Goal: Information Seeking & Learning: Learn about a topic

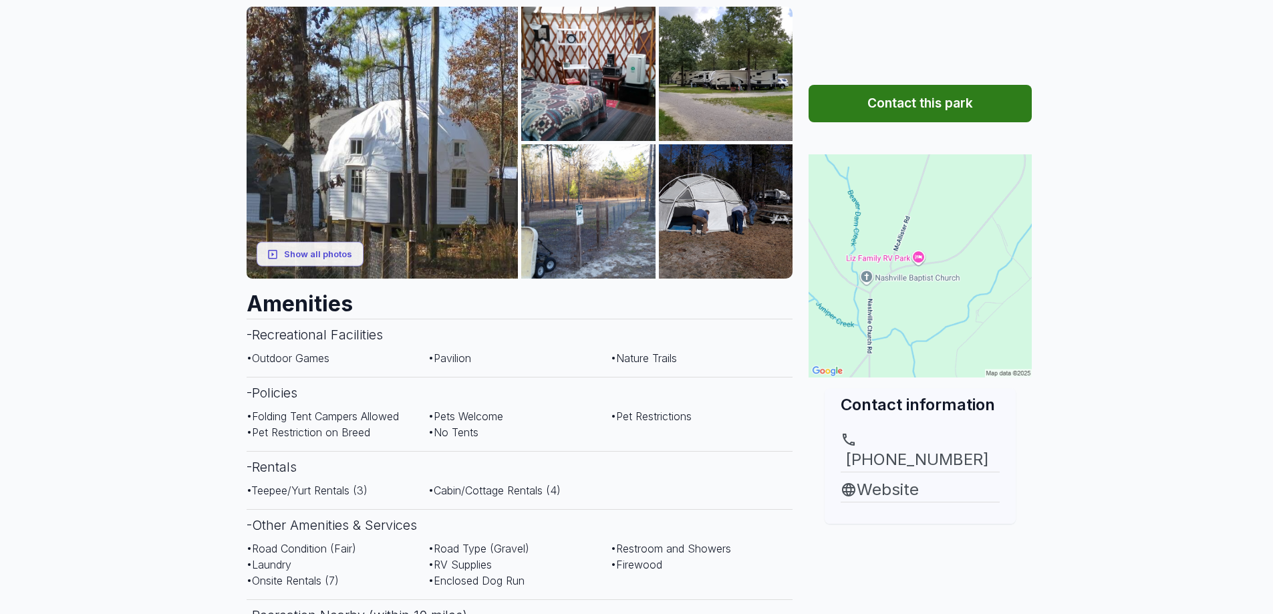
scroll to position [267, 0]
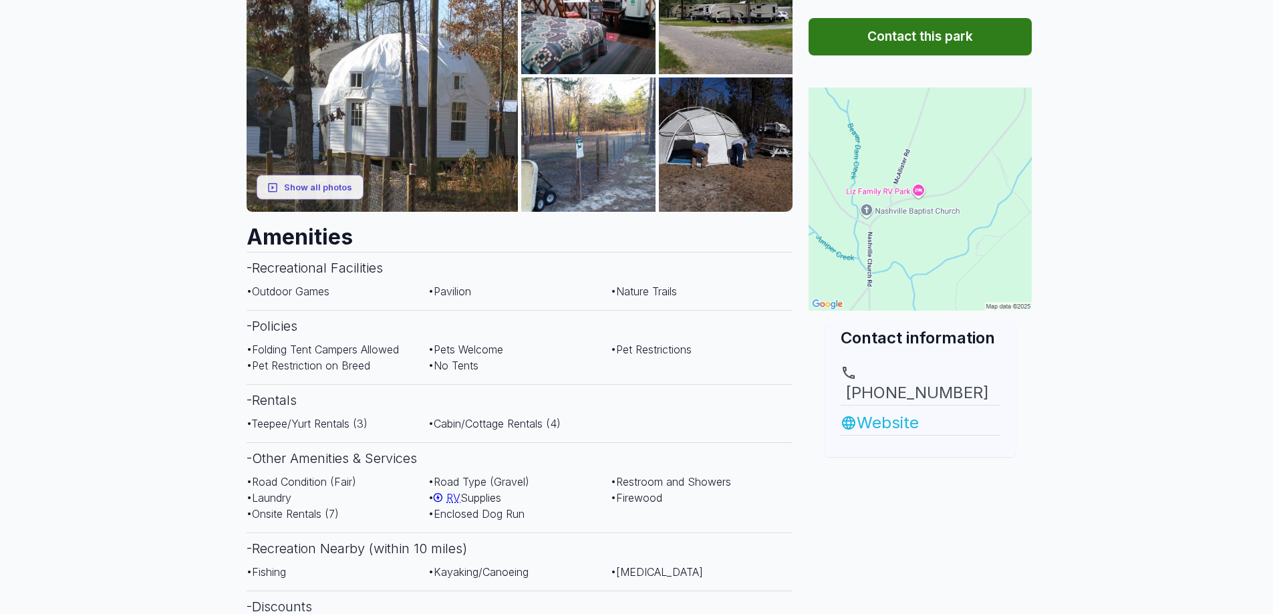
click at [865, 411] on link "Website" at bounding box center [920, 423] width 159 height 24
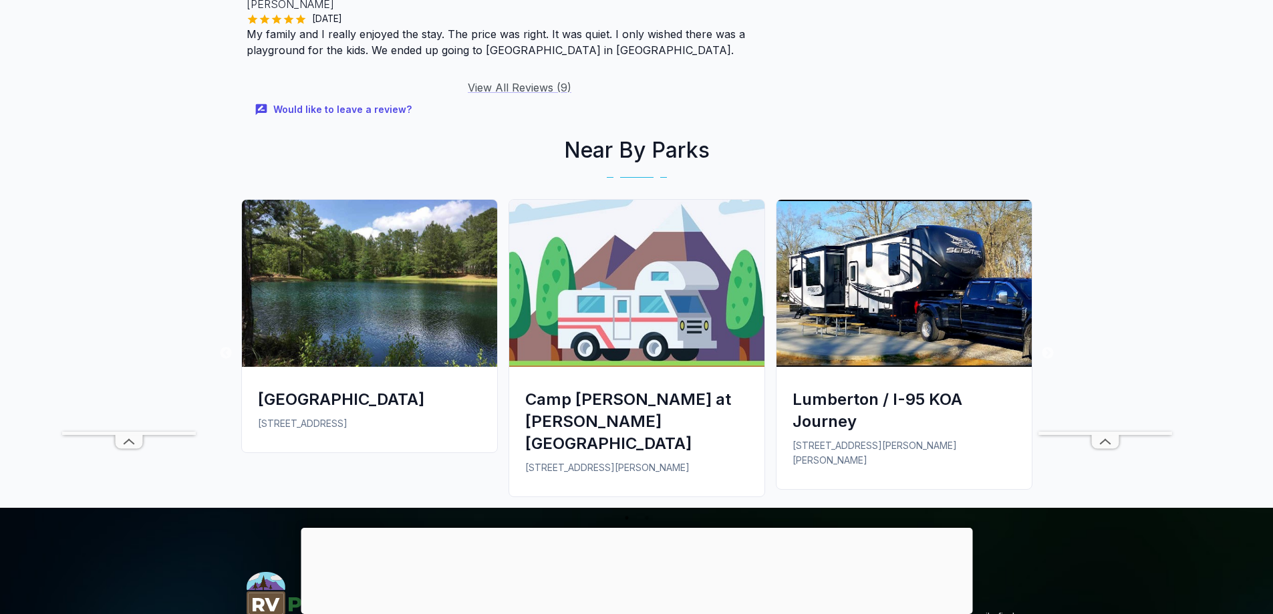
scroll to position [1804, 0]
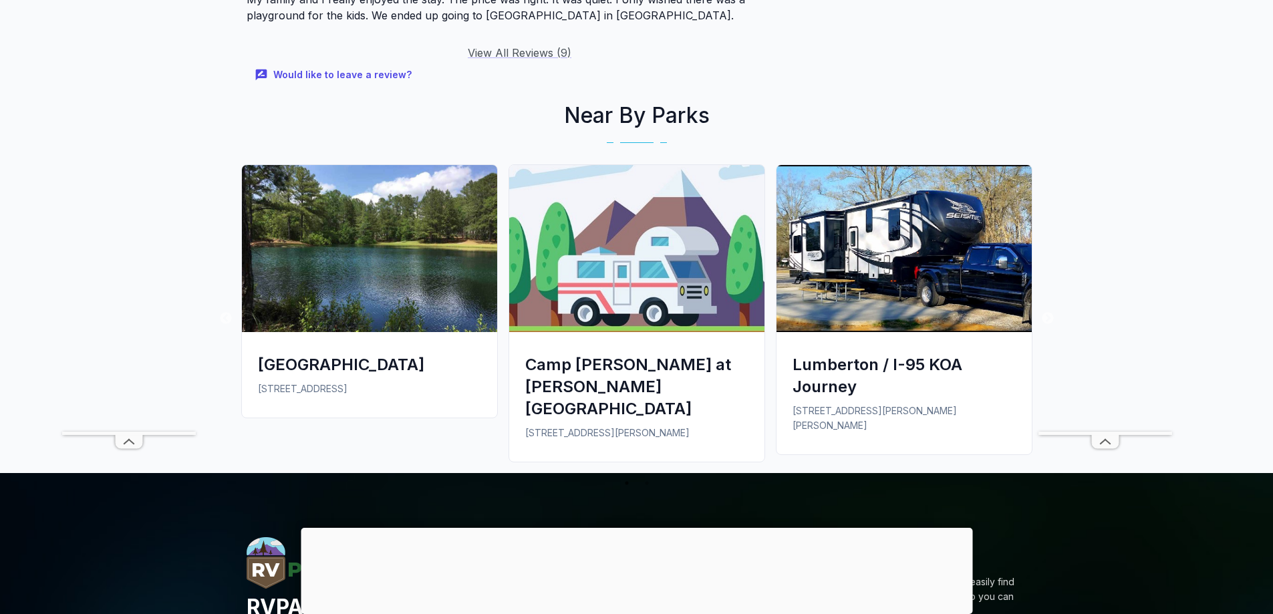
click at [373, 353] on div "[GEOGRAPHIC_DATA]" at bounding box center [369, 364] width 223 height 22
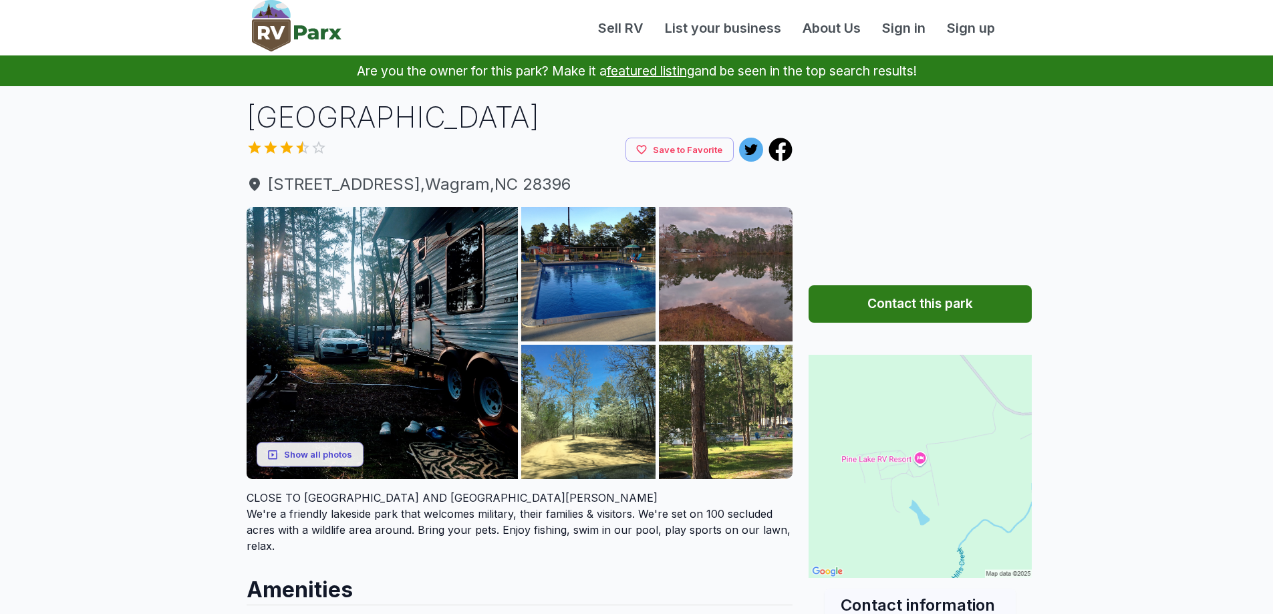
click at [1027, 85] on p "Are you the owner for this park? Make it a featured listing and be seen in the …" at bounding box center [636, 70] width 1241 height 31
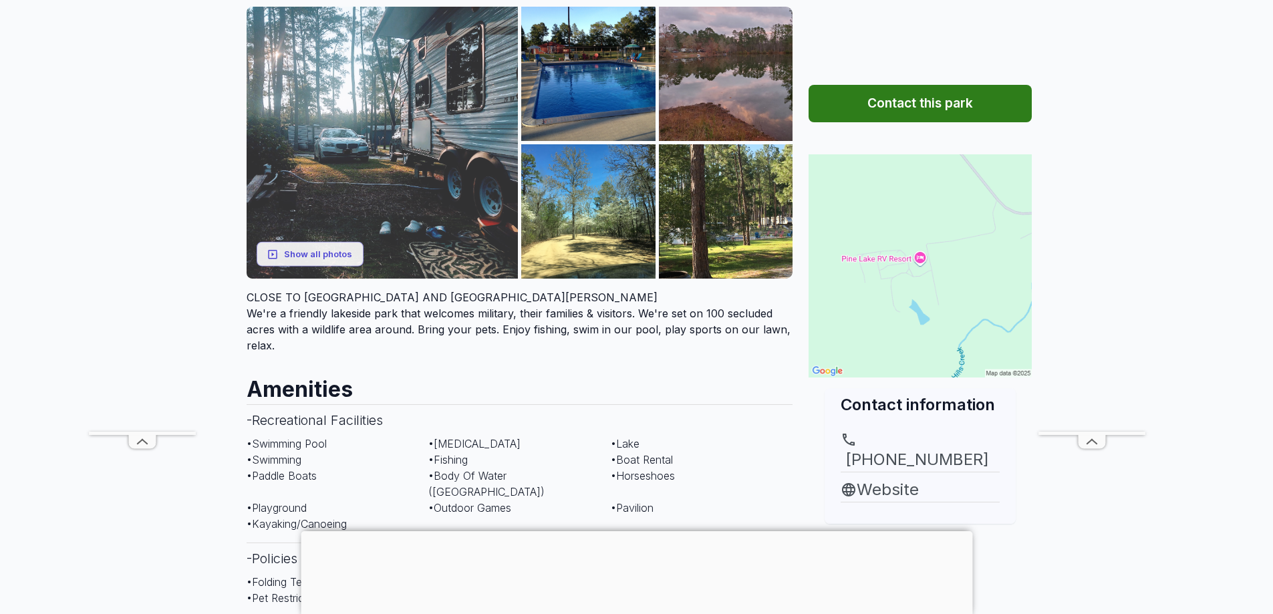
scroll to position [401, 0]
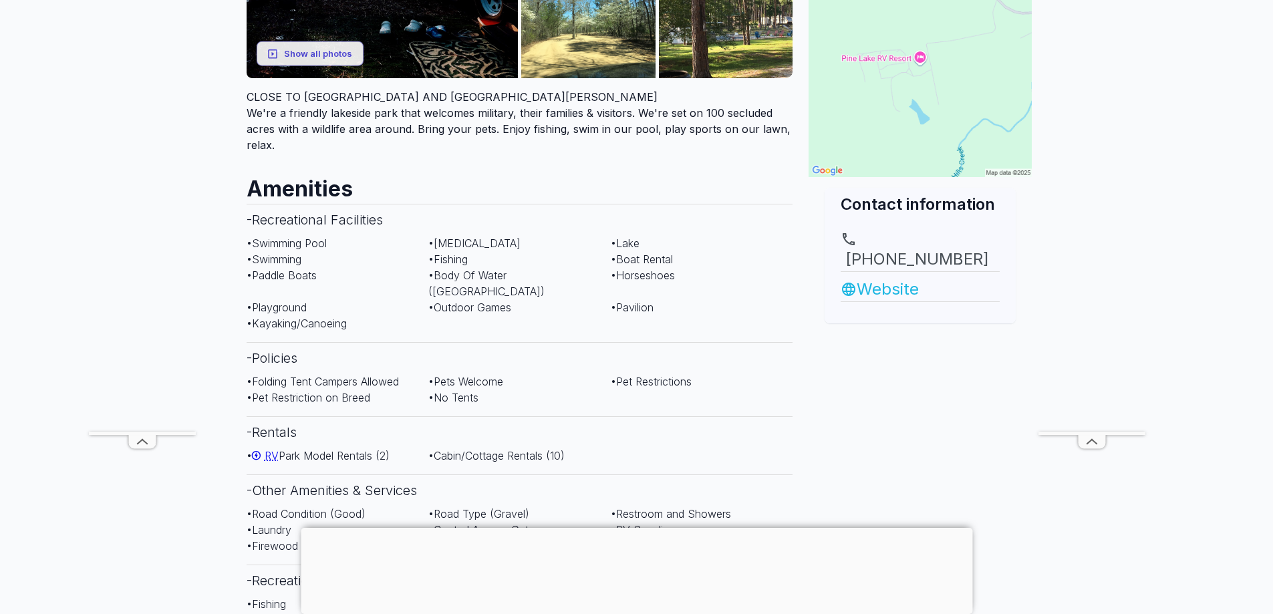
click at [904, 277] on link "Website" at bounding box center [920, 289] width 159 height 24
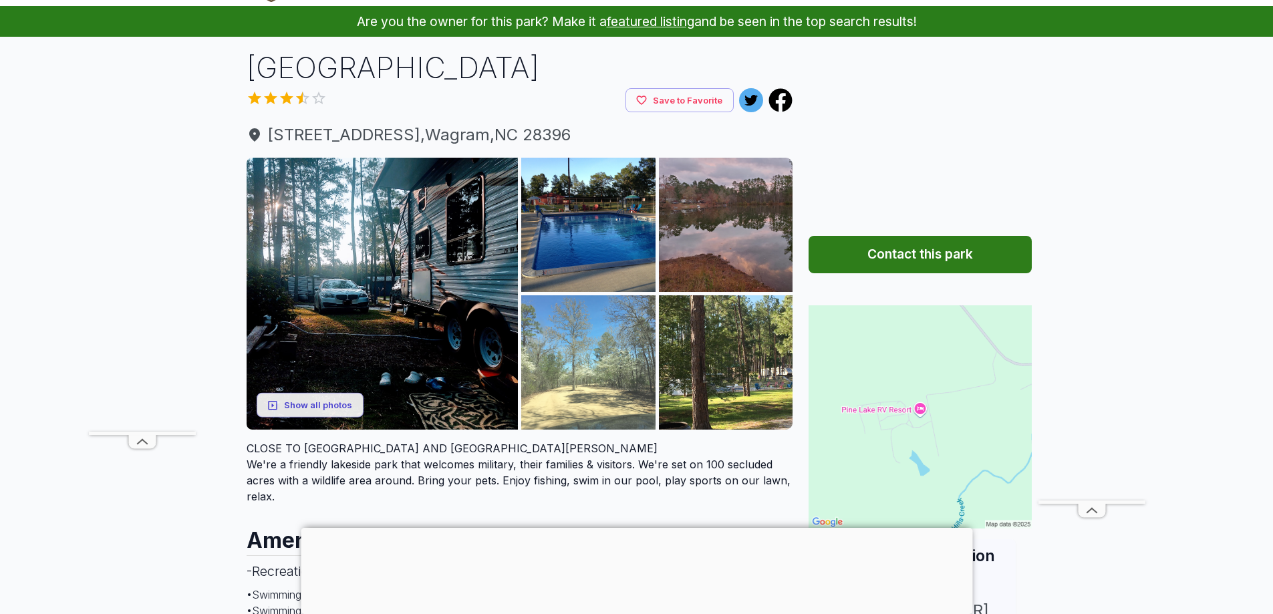
scroll to position [0, 0]
